Goal: Task Accomplishment & Management: Manage account settings

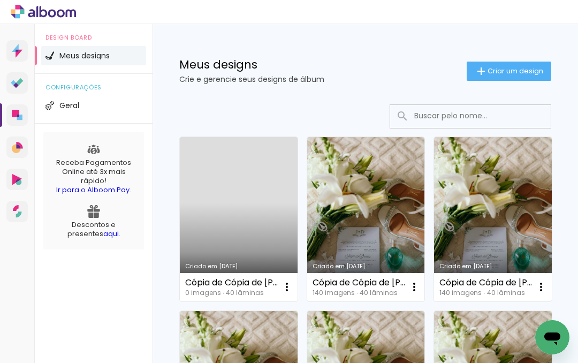
click at [288, 290] on iron-icon at bounding box center [287, 287] width 13 height 13
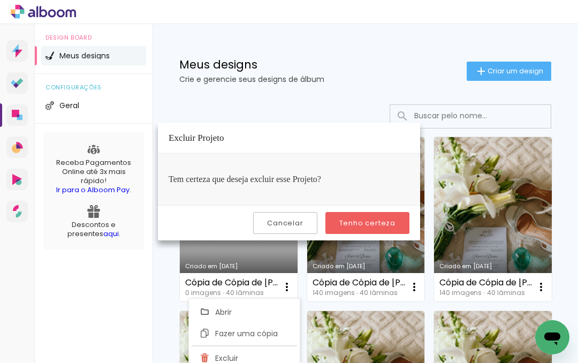
scroll to position [6, 0]
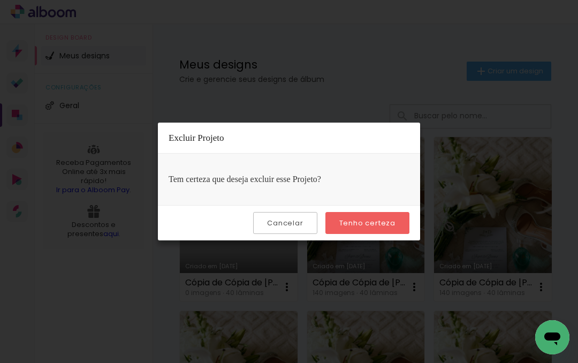
click at [0, 0] on slot "Tenho certeza" at bounding box center [0, 0] width 0 height 0
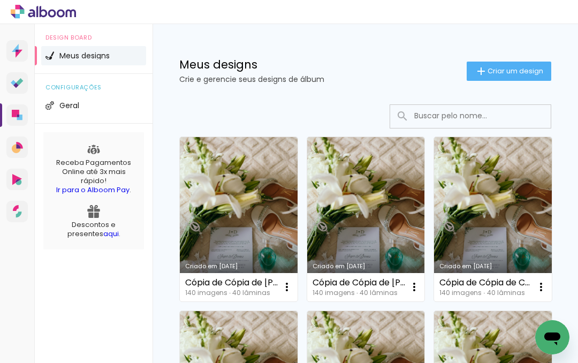
click at [288, 290] on iron-icon at bounding box center [287, 287] width 13 height 13
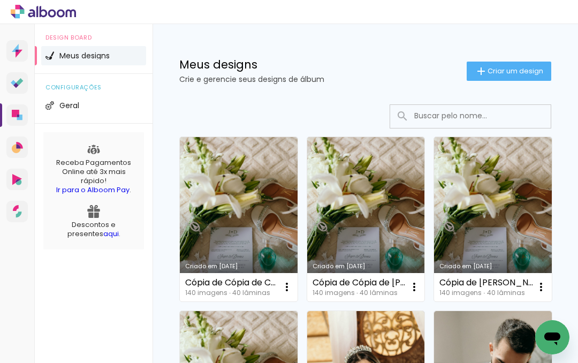
click at [292, 290] on iron-icon at bounding box center [287, 287] width 13 height 13
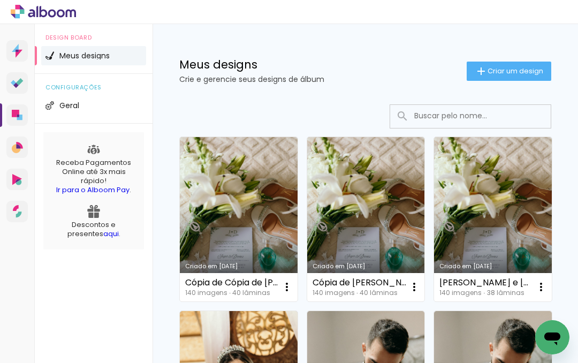
click at [76, 108] on span "Geral" at bounding box center [69, 105] width 20 height 7
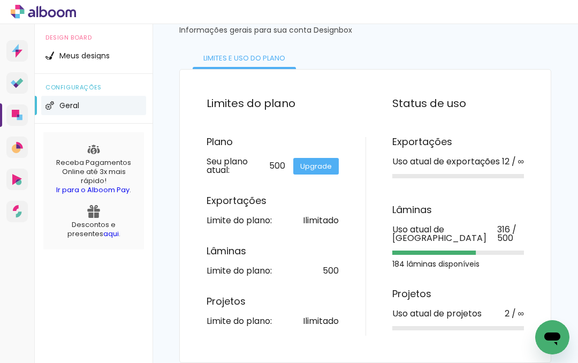
scroll to position [49, 0]
click at [97, 51] on li "Meus designs" at bounding box center [93, 55] width 105 height 19
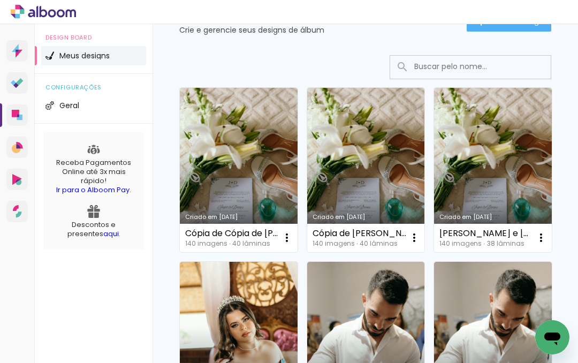
click at [285, 235] on iron-icon at bounding box center [287, 237] width 13 height 13
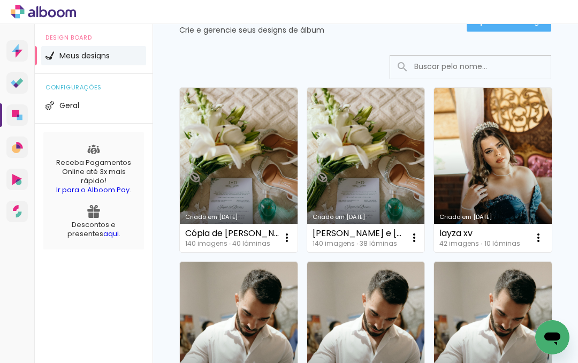
click at [287, 232] on iron-icon at bounding box center [287, 237] width 13 height 13
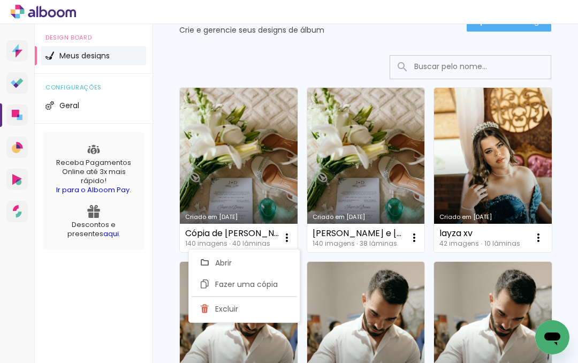
type input "Cópia de Cópia de Joyce e Dienes"
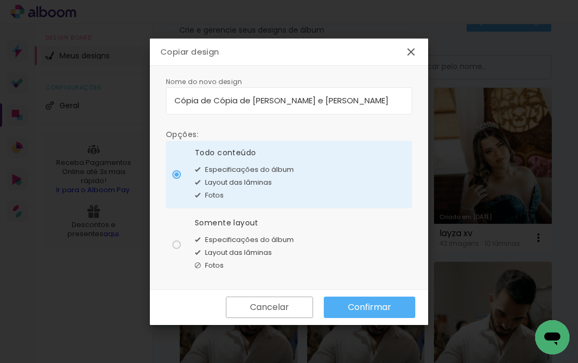
click at [366, 307] on div "Cancelar Confirmar" at bounding box center [289, 307] width 278 height 35
